Goal: Navigation & Orientation: Find specific page/section

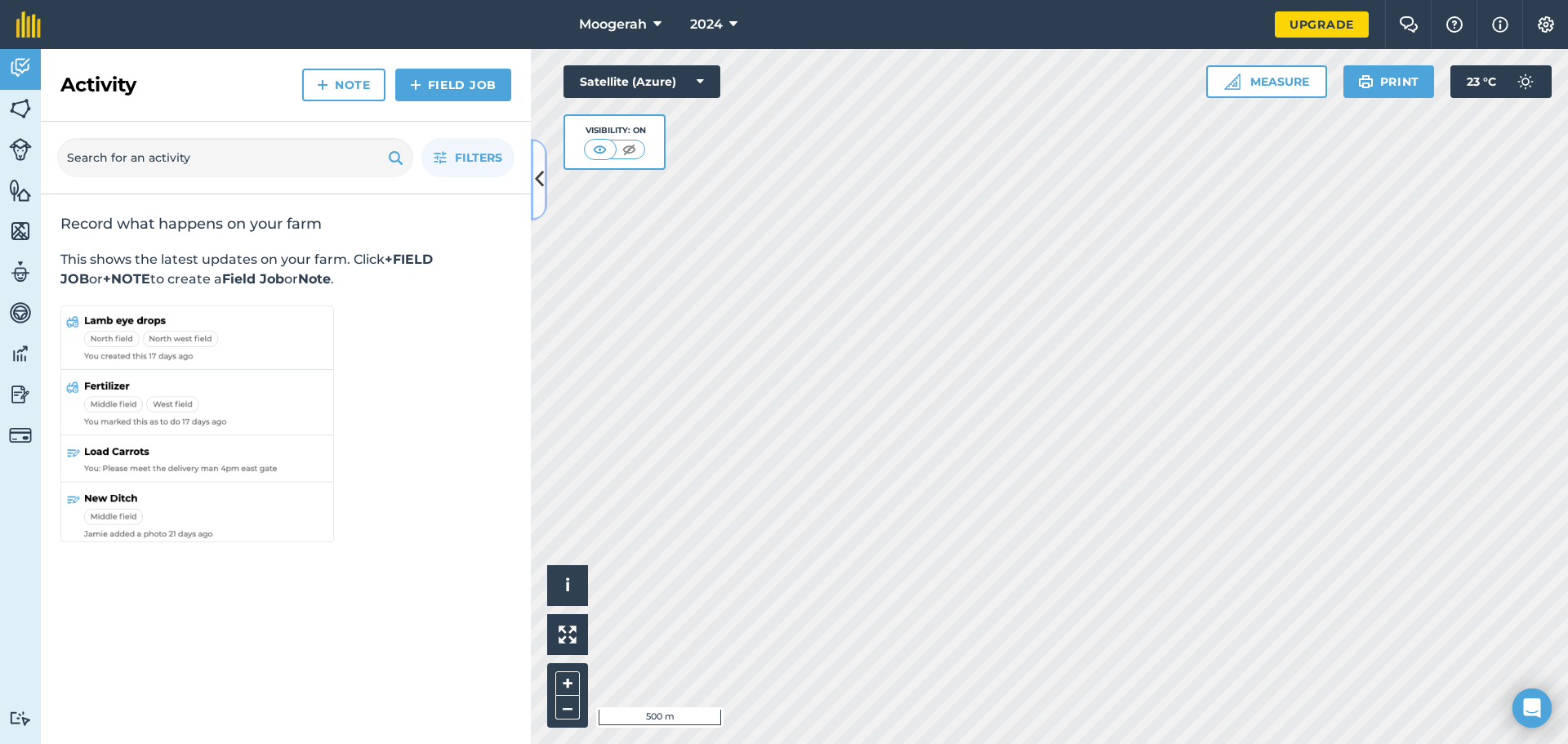
click at [540, 182] on icon at bounding box center [539, 179] width 9 height 28
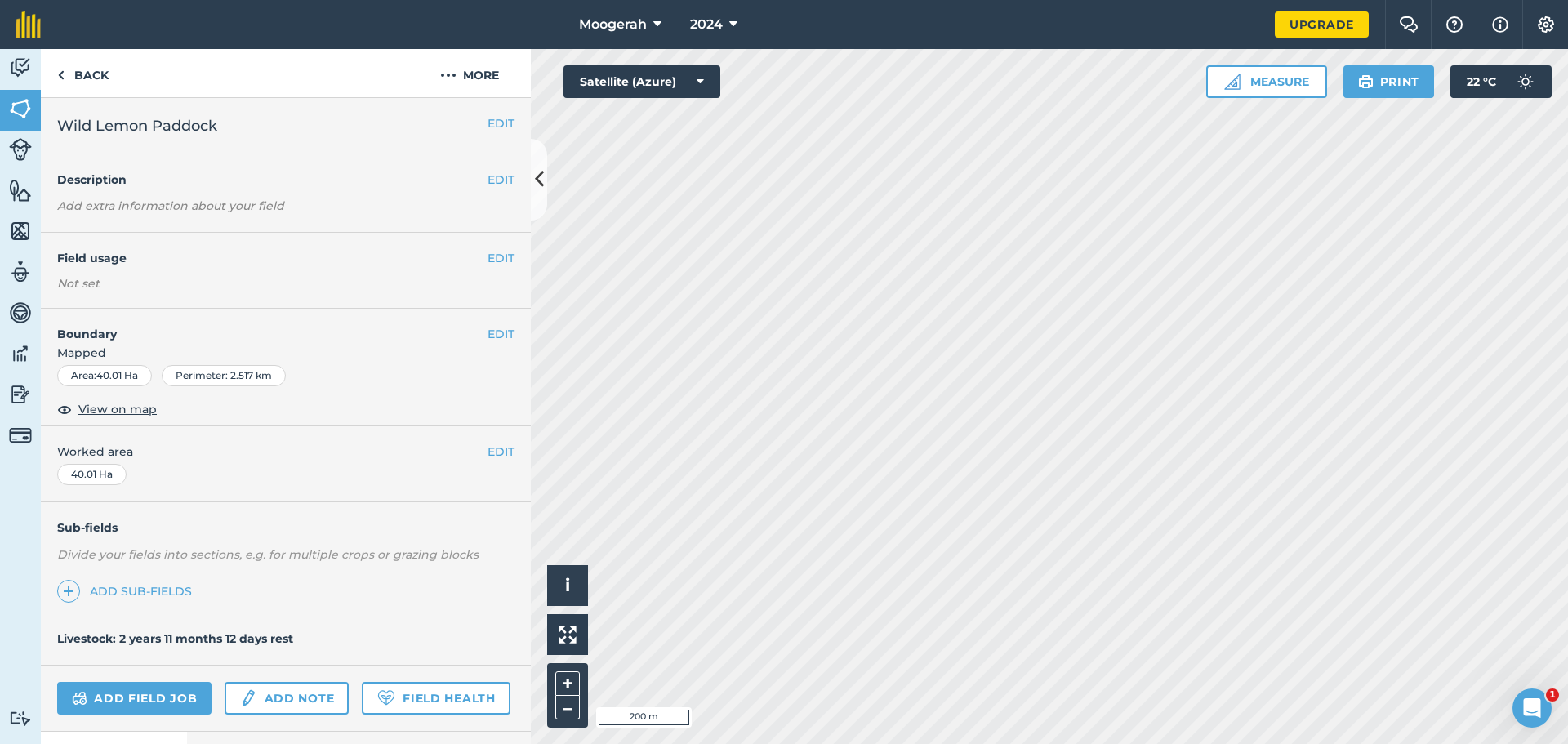
click at [1196, 47] on div "Moogerah 2024 Upgrade Farm Chat Help Info Settings Map printing is not availabl…" at bounding box center [784, 372] width 1568 height 744
